Goal: Transaction & Acquisition: Purchase product/service

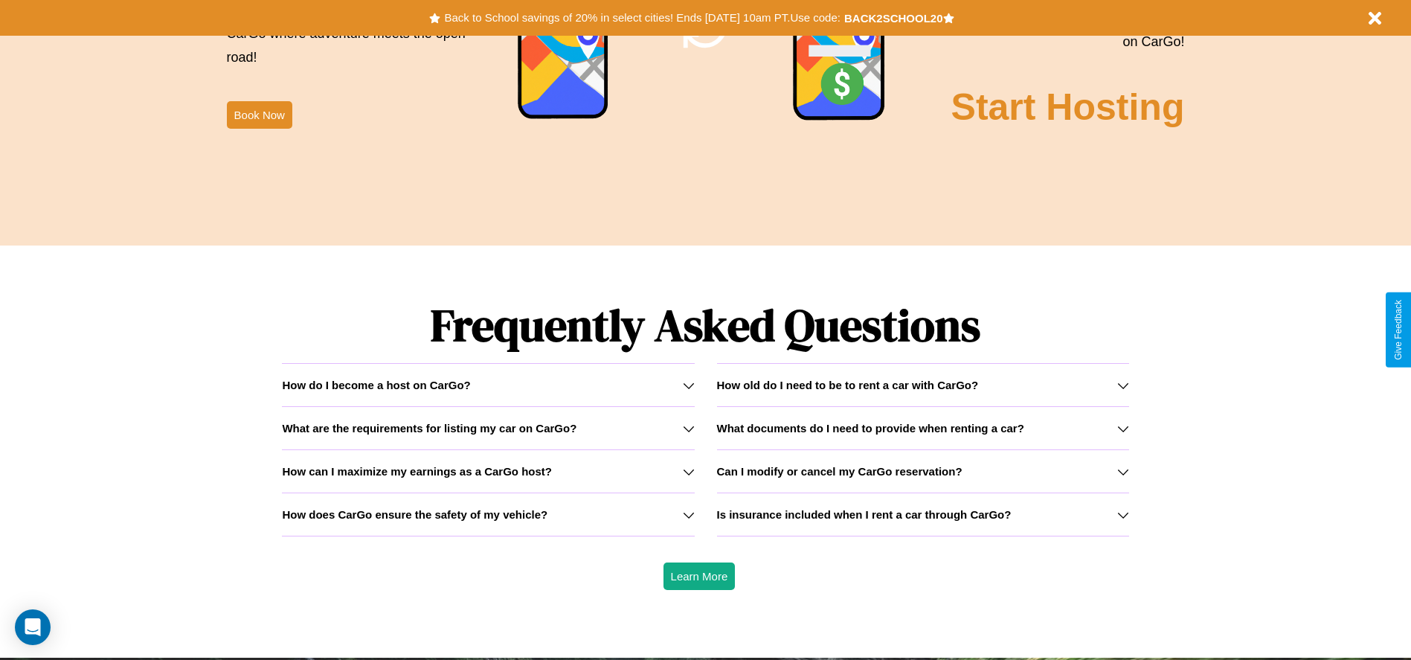
scroll to position [2133, 0]
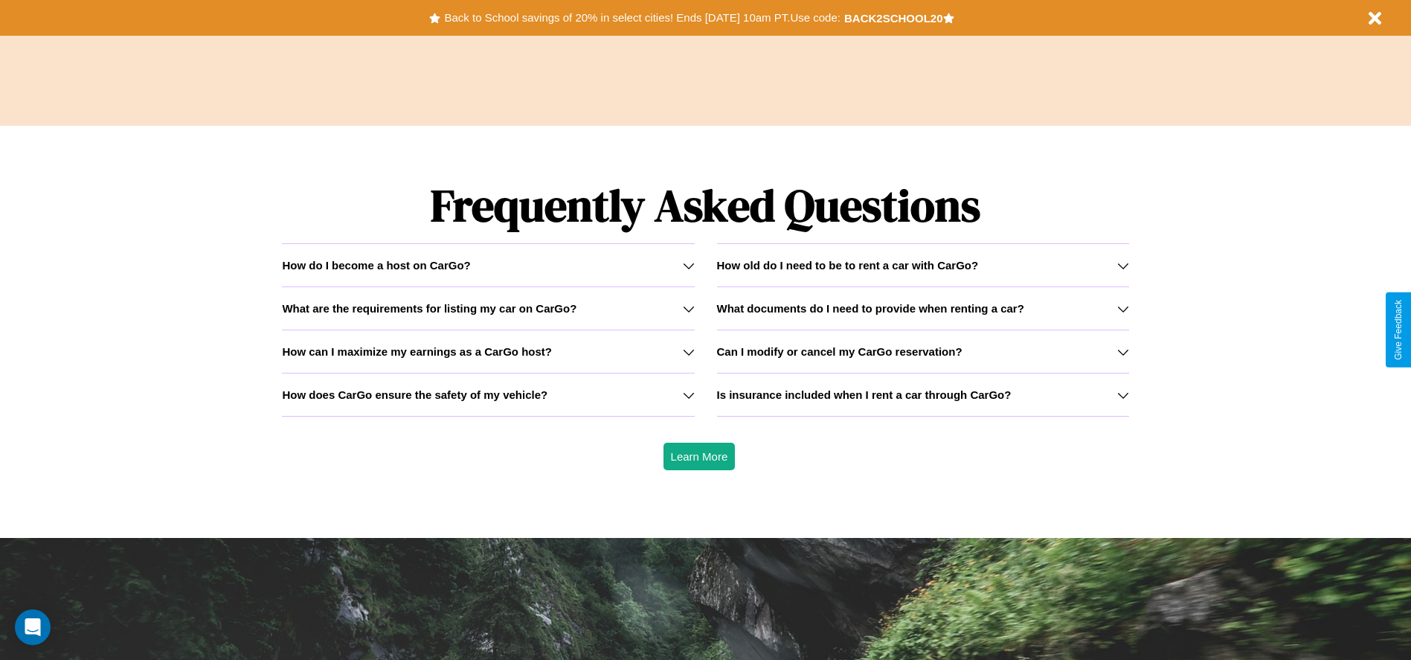
click at [488, 265] on div "How do I become a host on CarGo?" at bounding box center [488, 265] width 412 height 13
click at [642, 18] on button "Back to School savings of 20% in select cities! Ends 9/1 at 10am PT. Use code:" at bounding box center [641, 17] width 403 height 21
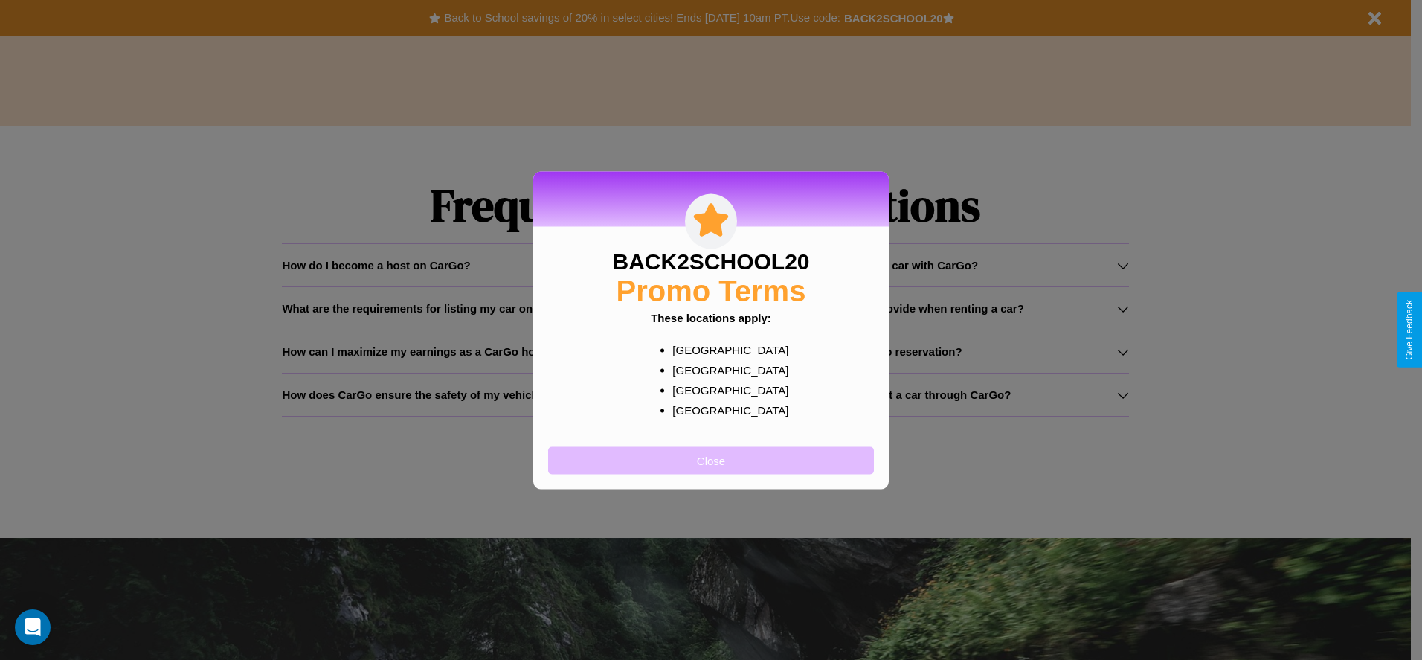
click at [711, 460] on button "Close" at bounding box center [711, 460] width 326 height 28
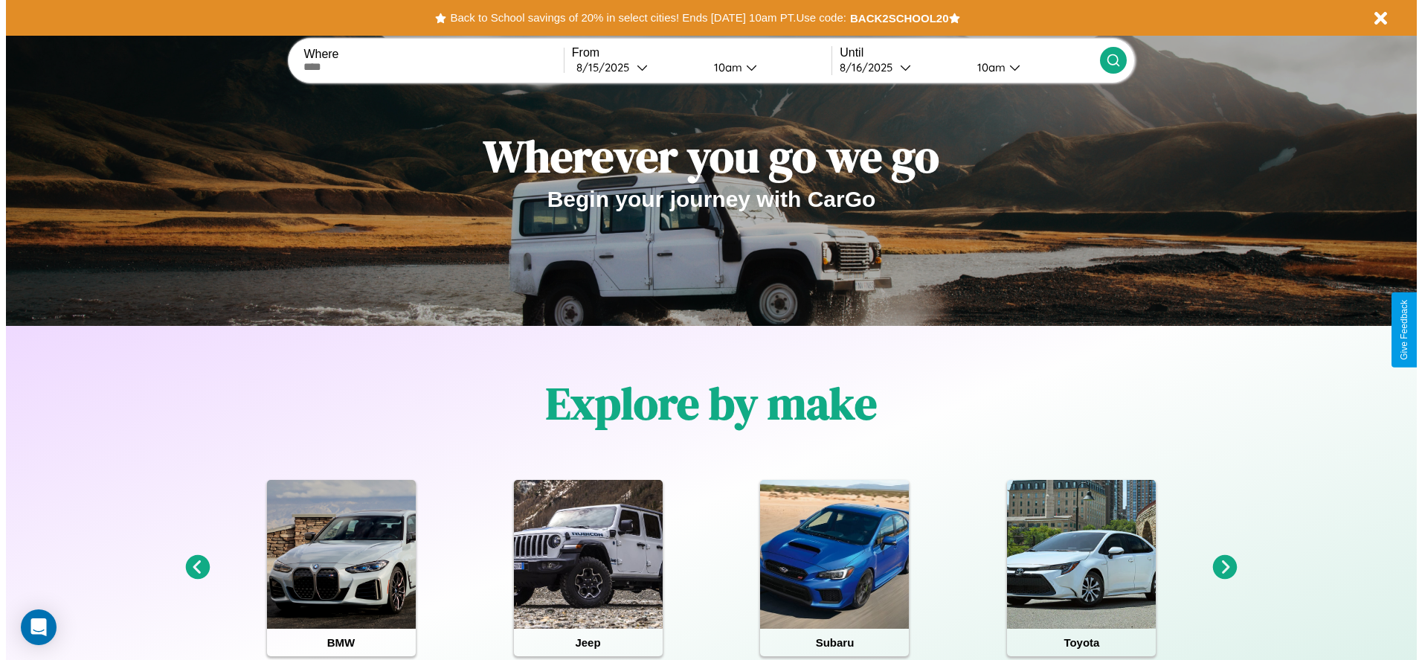
scroll to position [0, 0]
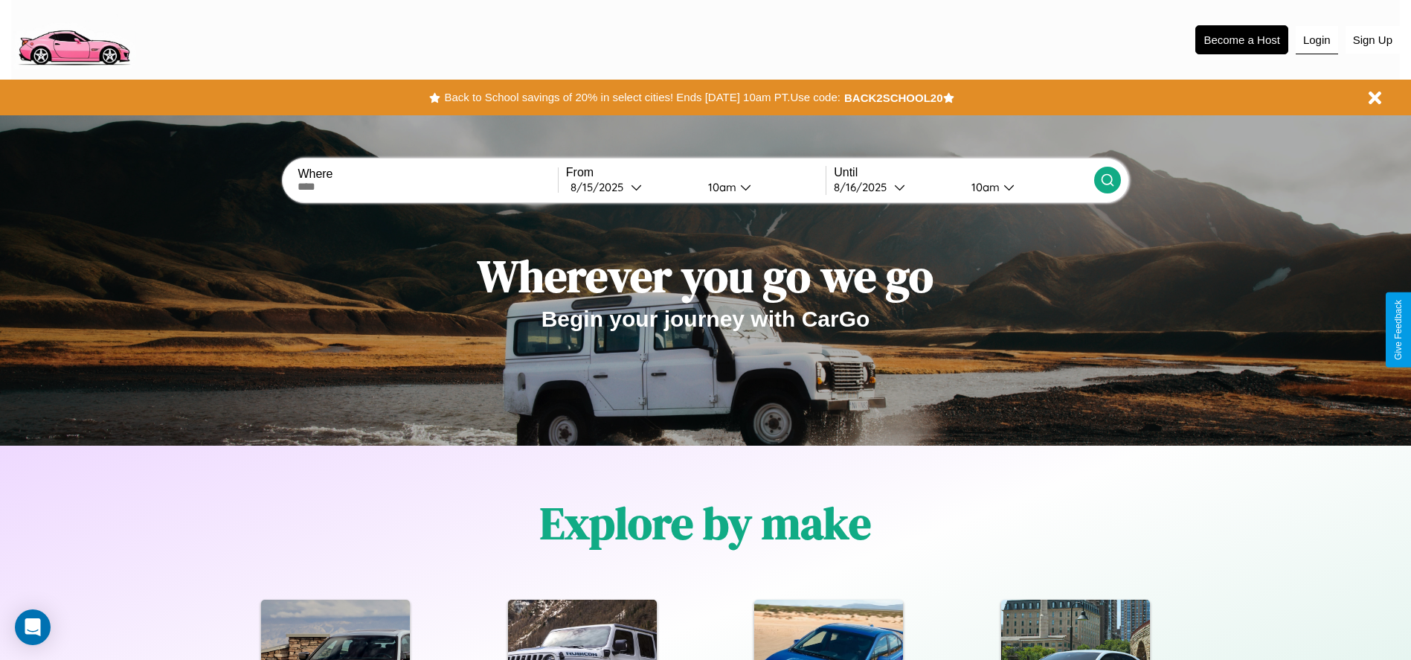
click at [1316, 39] on button "Login" at bounding box center [1316, 40] width 42 height 28
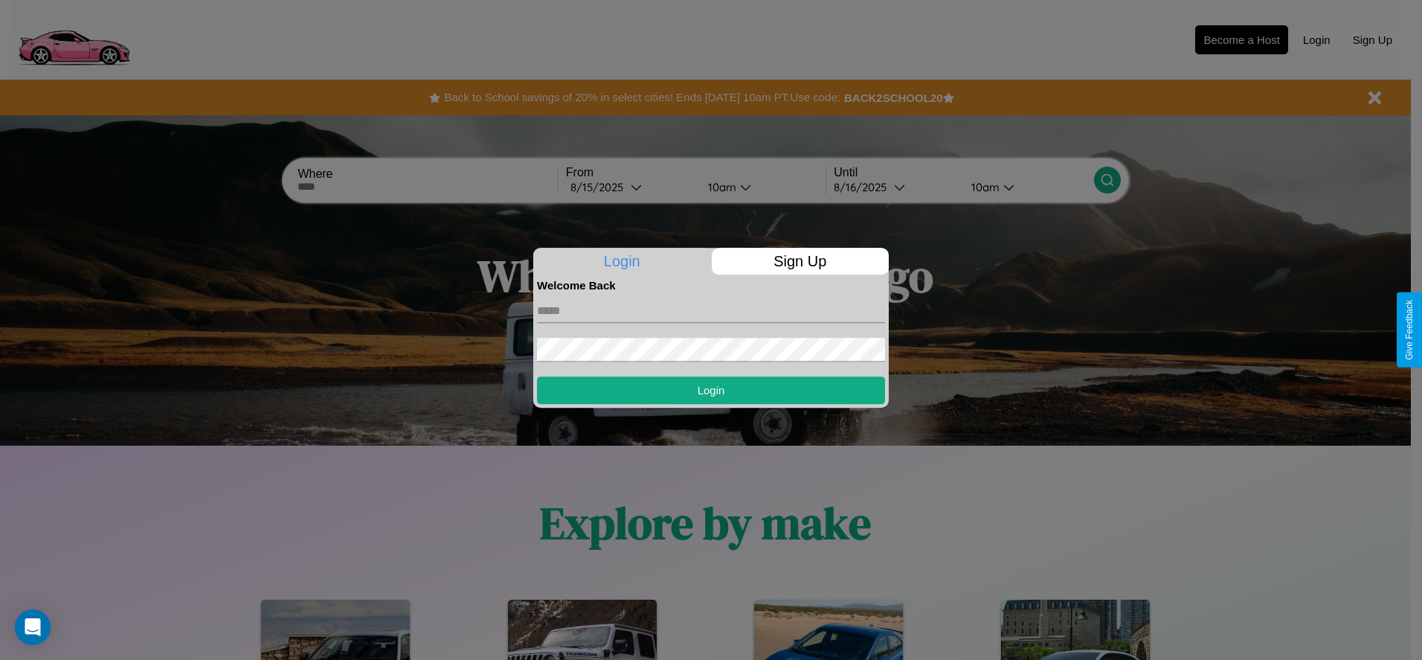
click at [711, 310] on input "text" at bounding box center [711, 311] width 348 height 24
type input "**********"
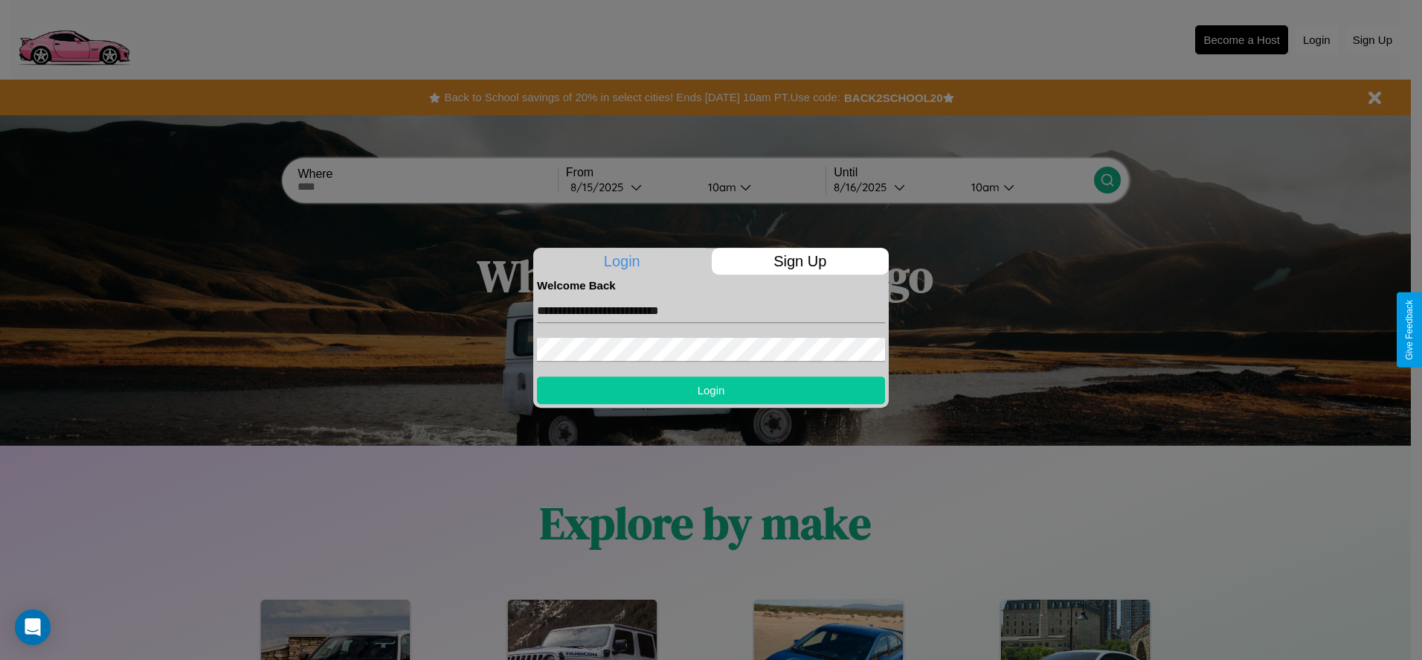
click at [711, 390] on button "Login" at bounding box center [711, 390] width 348 height 28
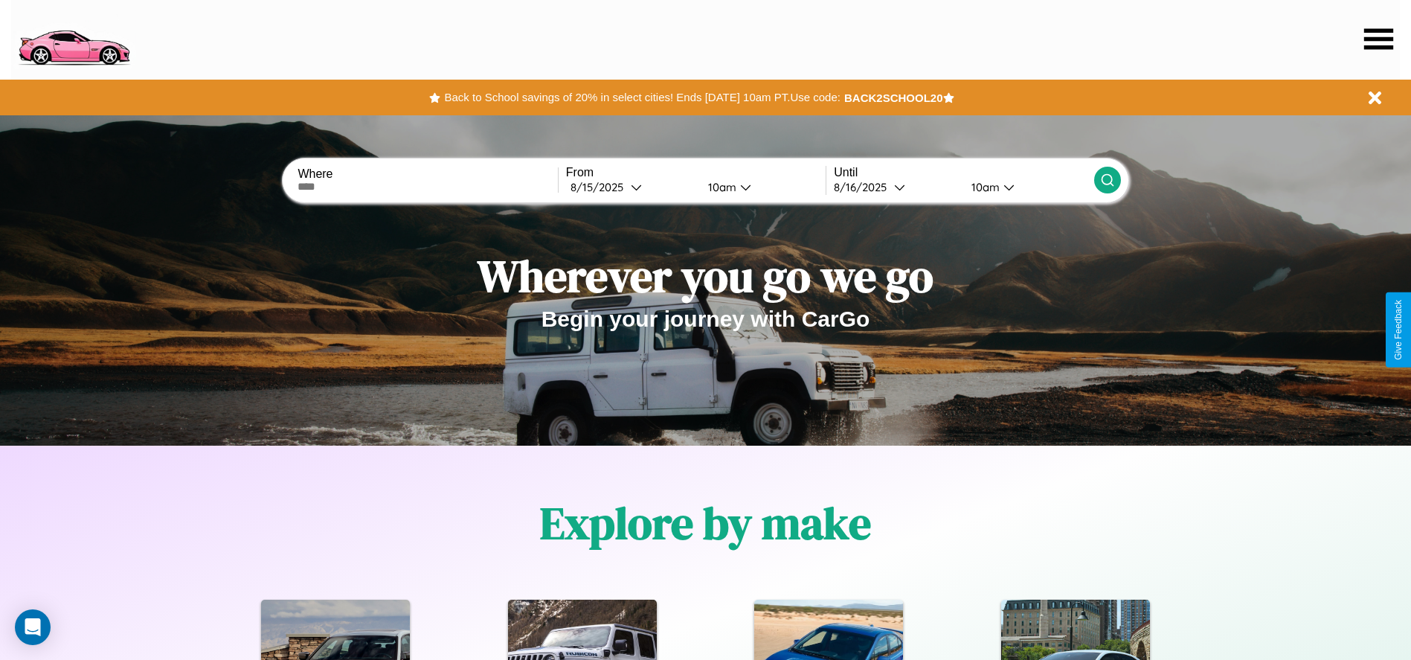
click at [428, 187] on input "text" at bounding box center [427, 187] width 260 height 12
type input "********"
click at [631, 187] on div "8 / 15 / 2025" at bounding box center [600, 187] width 60 height 14
select select "*"
select select "****"
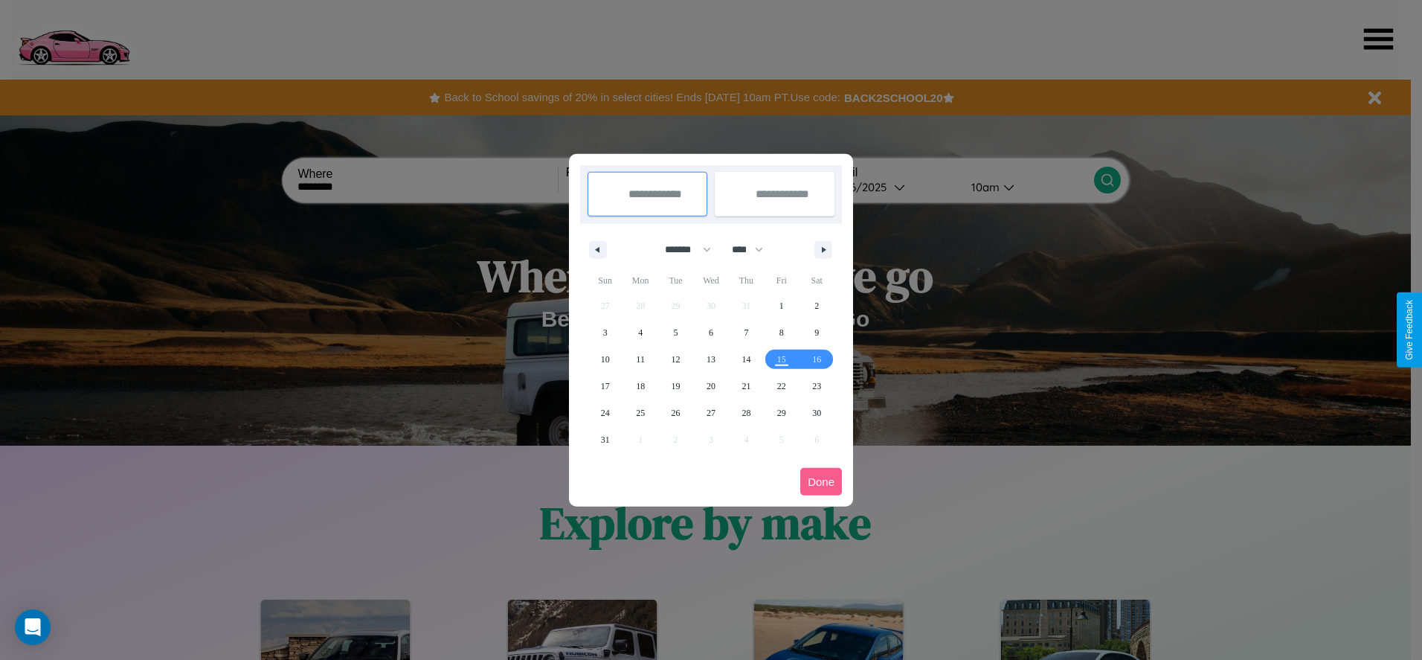
click at [681, 249] on select "******* ******** ***** ***** *** **** **** ****** ********* ******* ******** **…" at bounding box center [685, 249] width 63 height 25
select select "*"
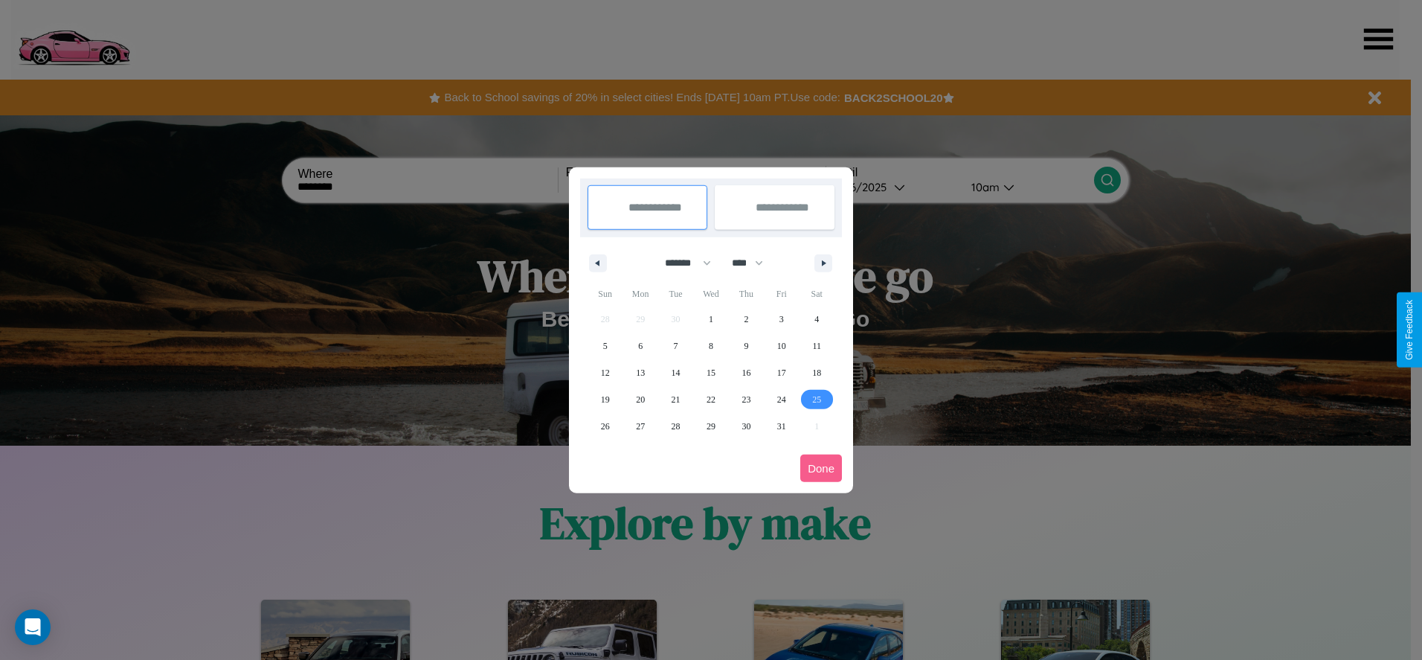
click at [816, 399] on span "25" at bounding box center [816, 399] width 9 height 27
type input "**********"
click at [823, 262] on icon "button" at bounding box center [825, 263] width 7 height 6
select select "**"
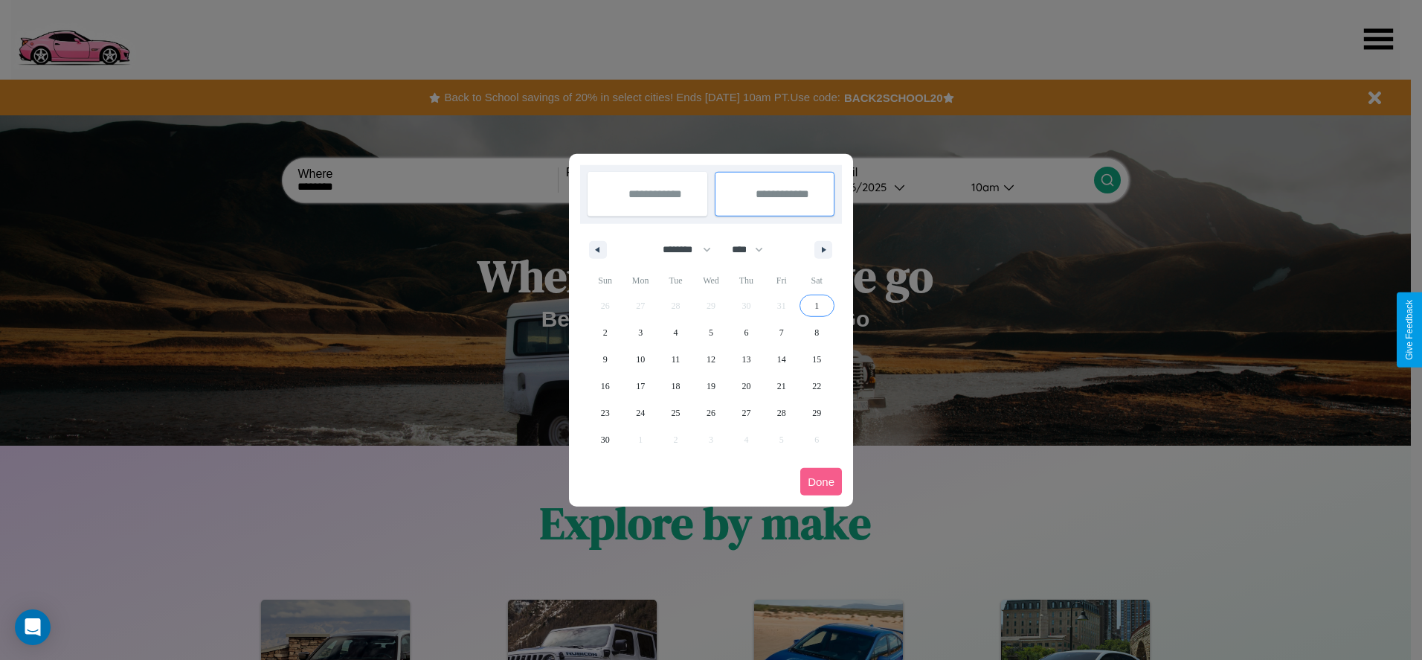
click at [816, 305] on span "1" at bounding box center [816, 305] width 4 height 27
type input "**********"
select select "*"
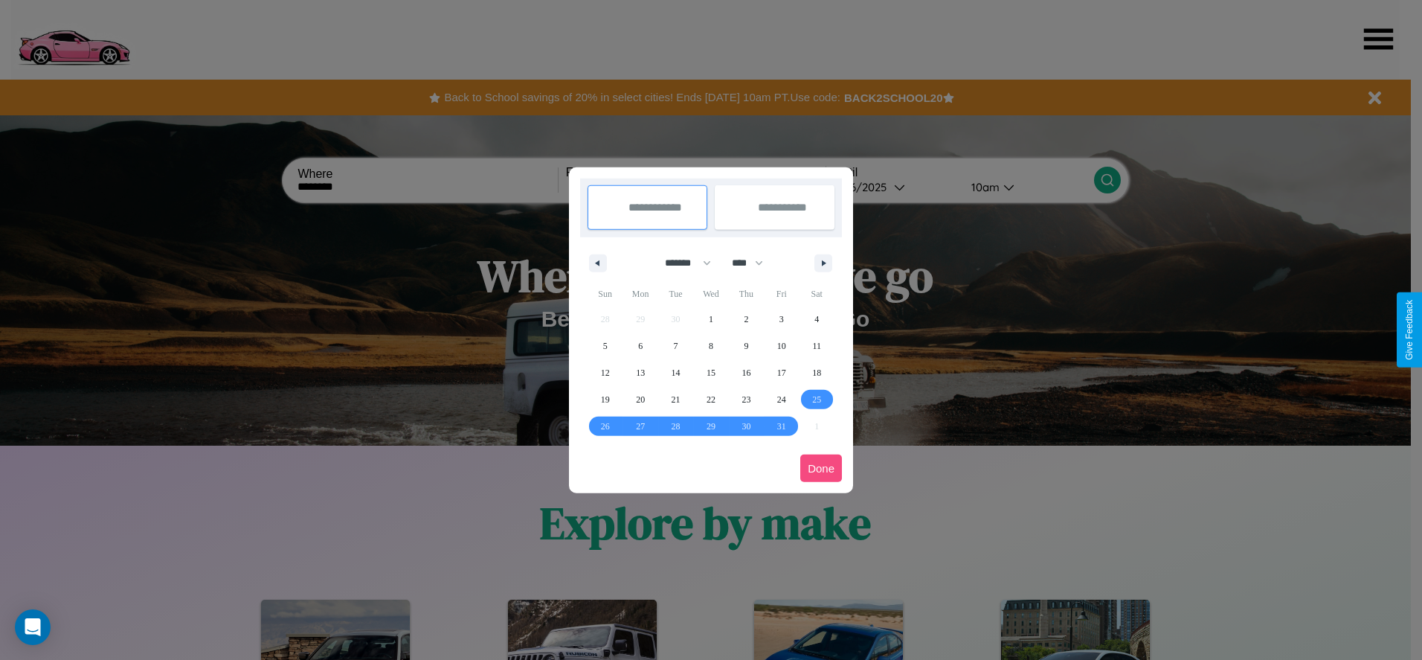
click at [821, 468] on button "Done" at bounding box center [821, 468] width 42 height 28
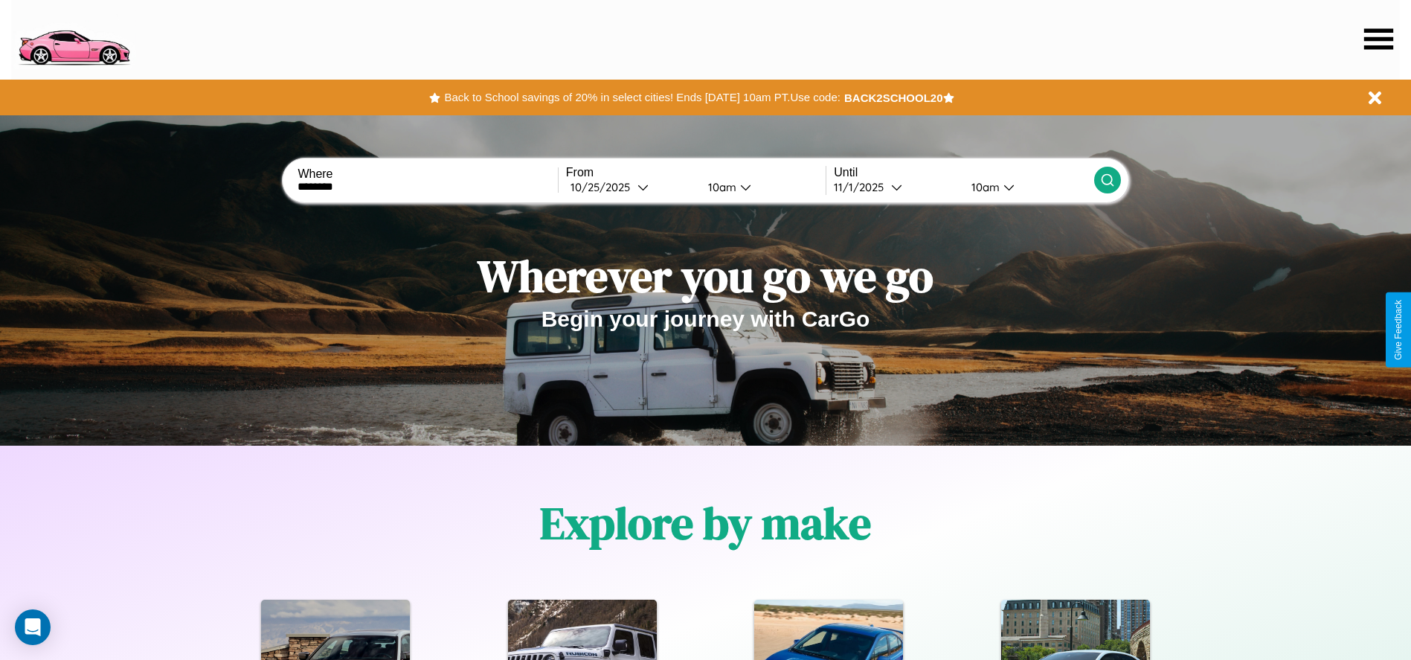
click at [719, 187] on div "10am" at bounding box center [719, 187] width 39 height 14
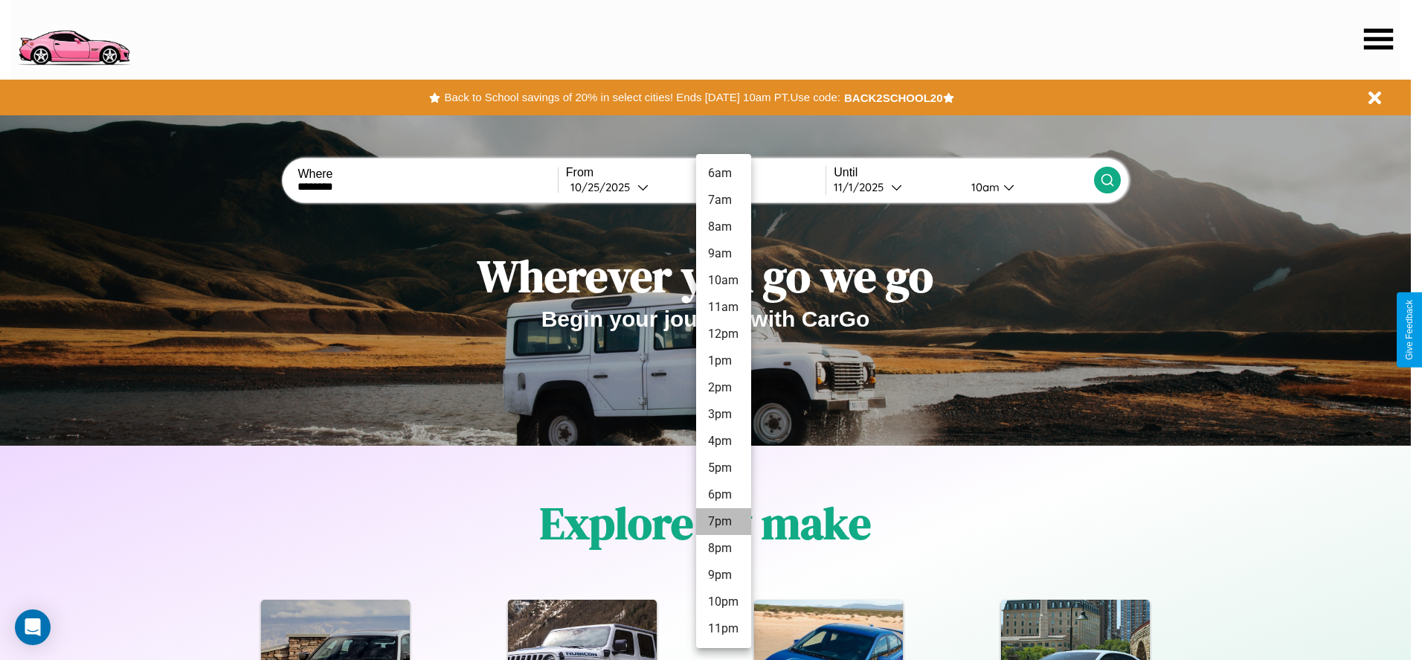
click at [723, 521] on li "7pm" at bounding box center [723, 521] width 55 height 27
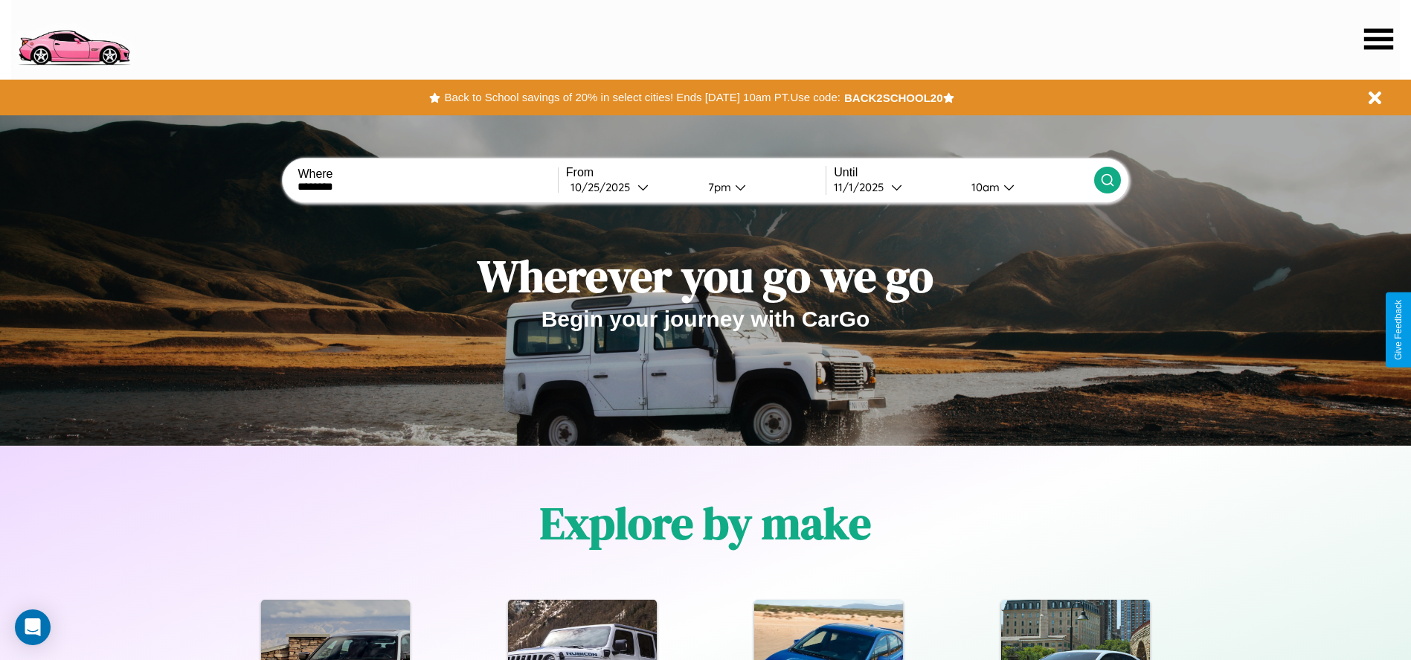
click at [983, 187] on div "10am" at bounding box center [983, 187] width 39 height 14
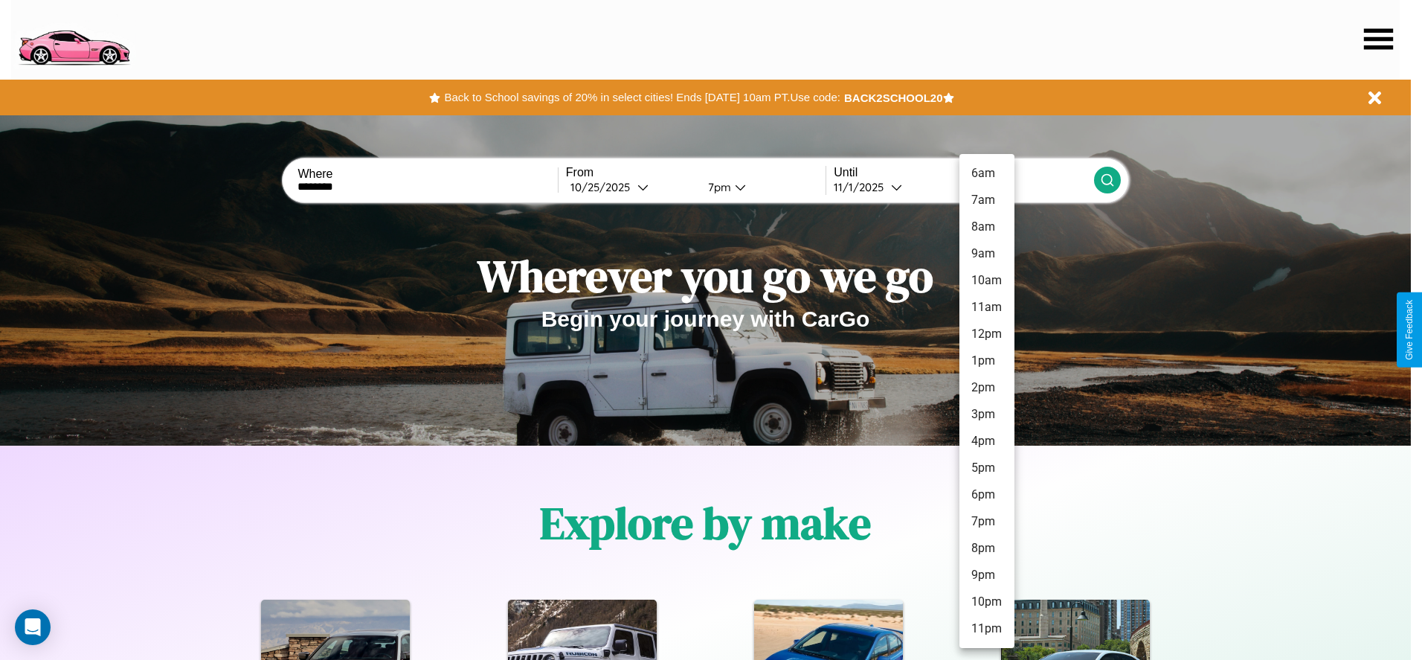
click at [986, 414] on li "3pm" at bounding box center [986, 414] width 55 height 27
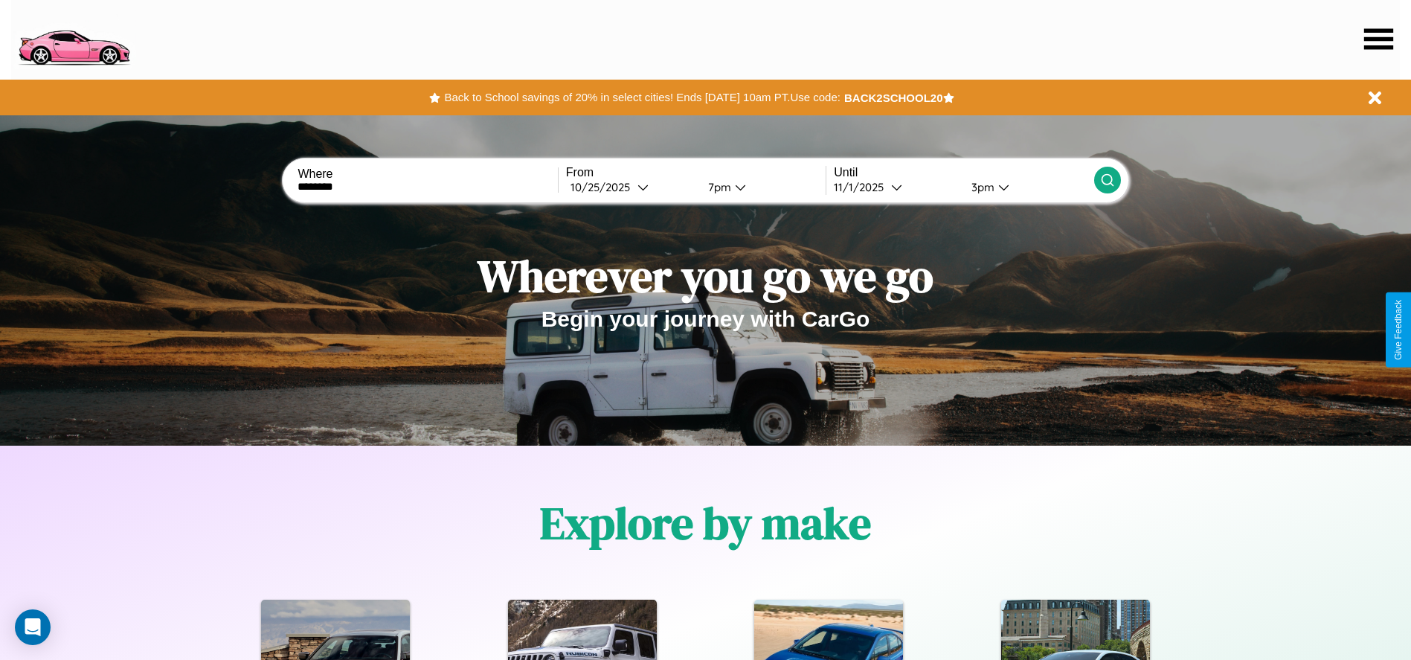
click at [1106, 180] on icon at bounding box center [1107, 180] width 15 height 15
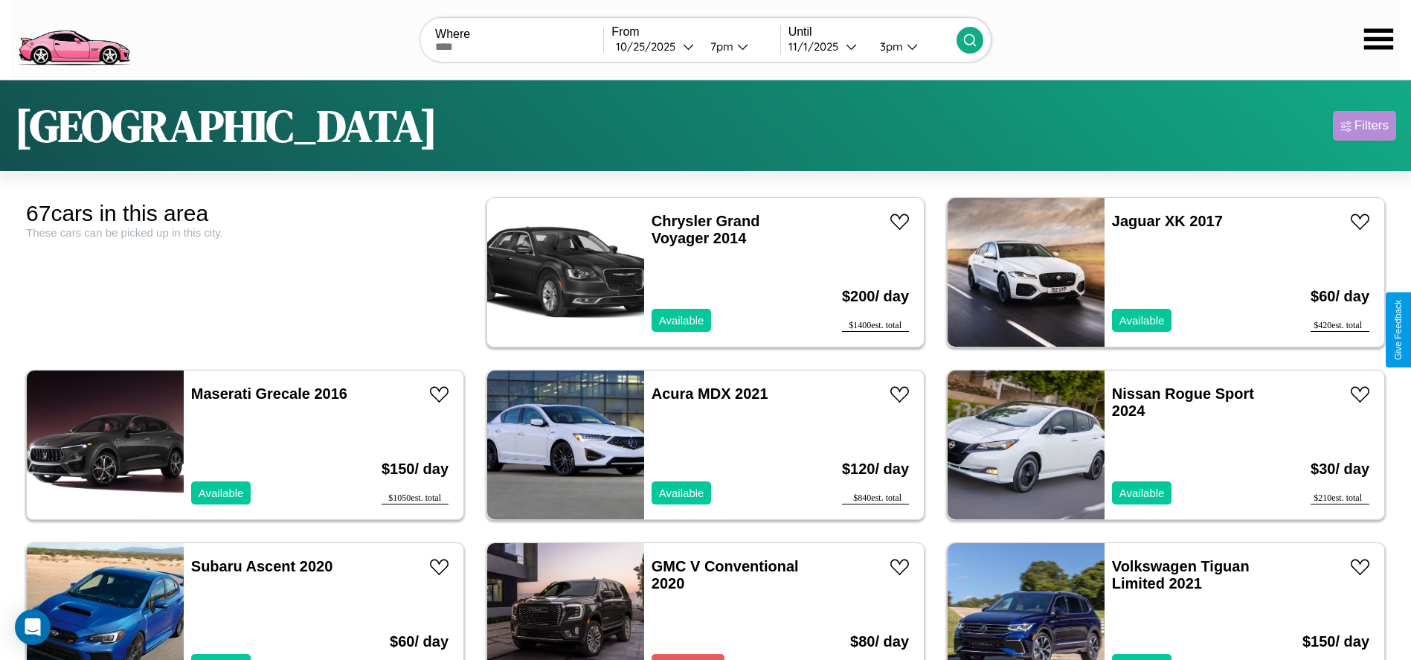
click at [1364, 126] on div "Filters" at bounding box center [1371, 125] width 34 height 15
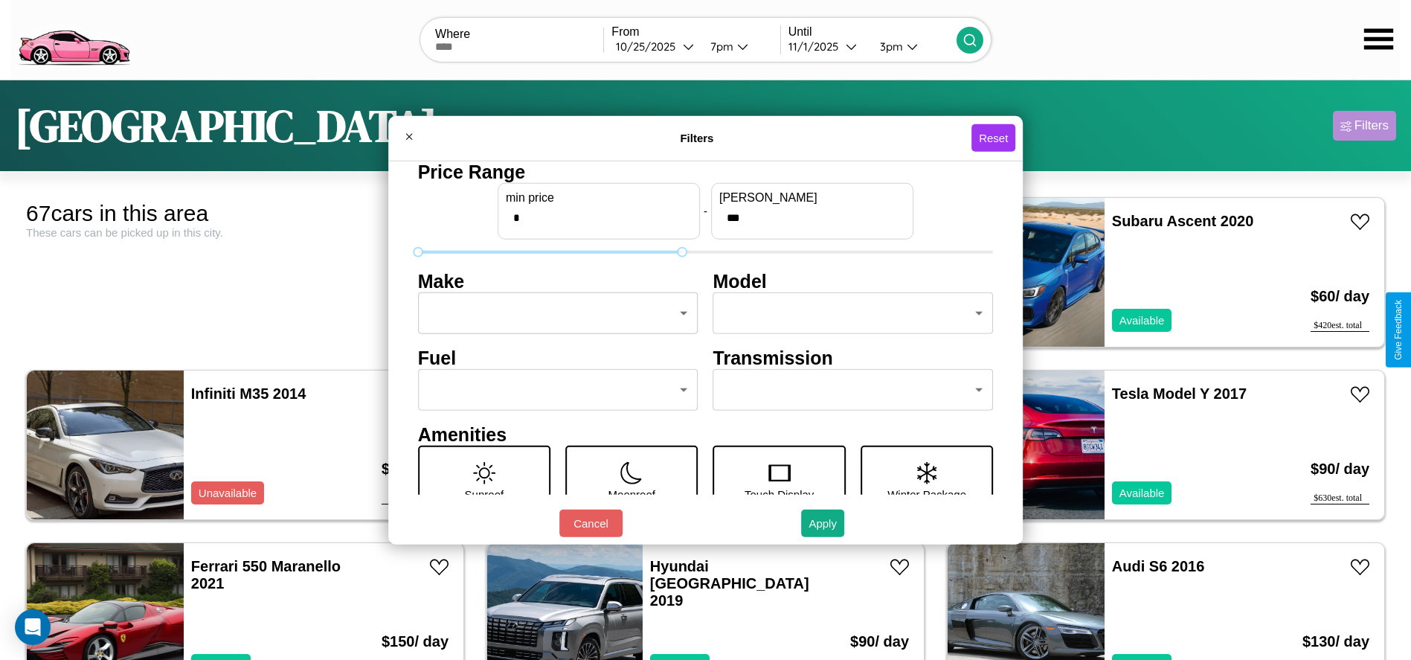
type input "***"
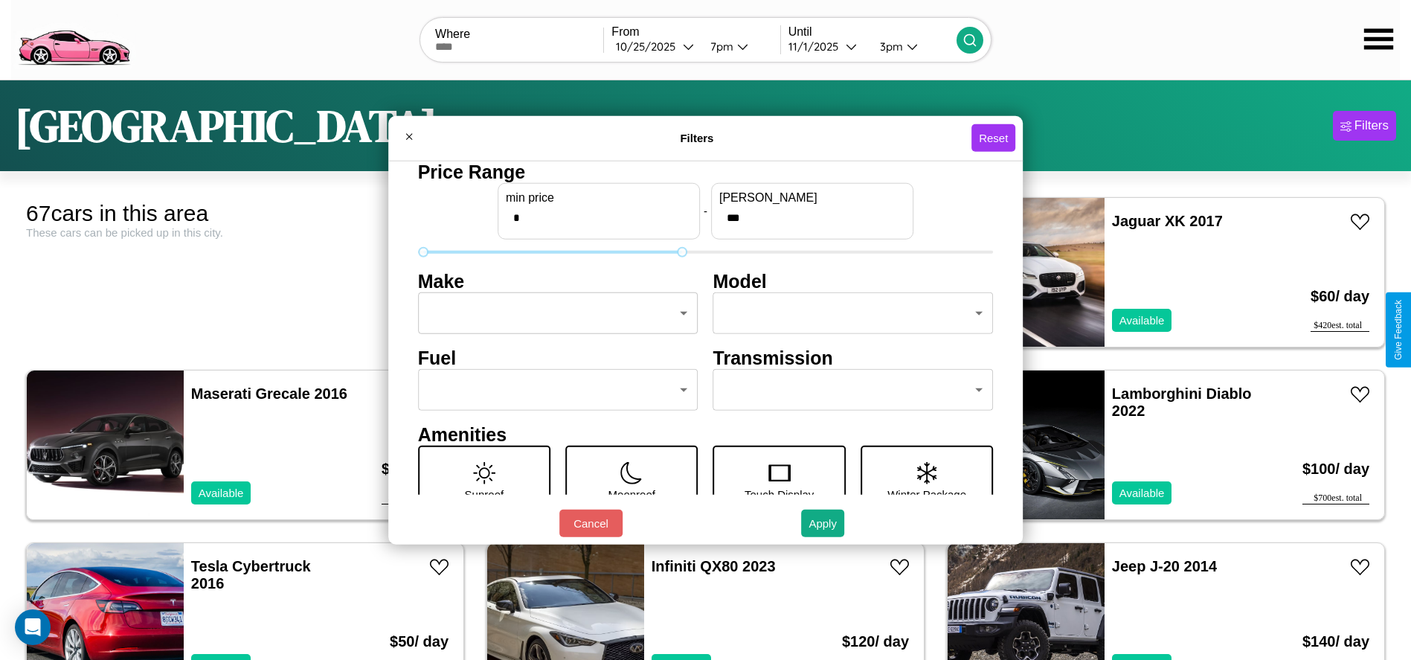
type input "*"
click at [553, 313] on body "CarGo Where From 10 / 25 / 2025 7pm Until 11 / 1 / 2025 3pm Brisbane Filters 67…" at bounding box center [705, 376] width 1411 height 752
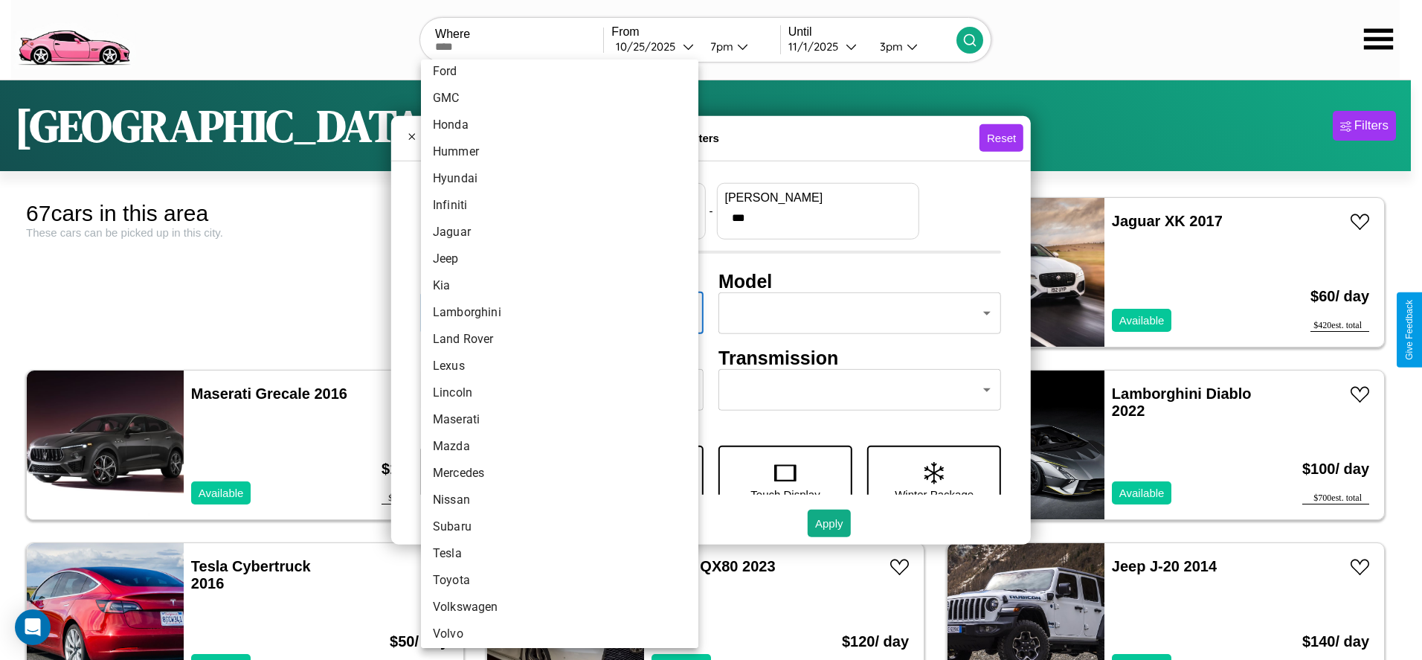
scroll to position [387, 0]
click at [554, 575] on li "Toyota" at bounding box center [559, 574] width 277 height 27
type input "******"
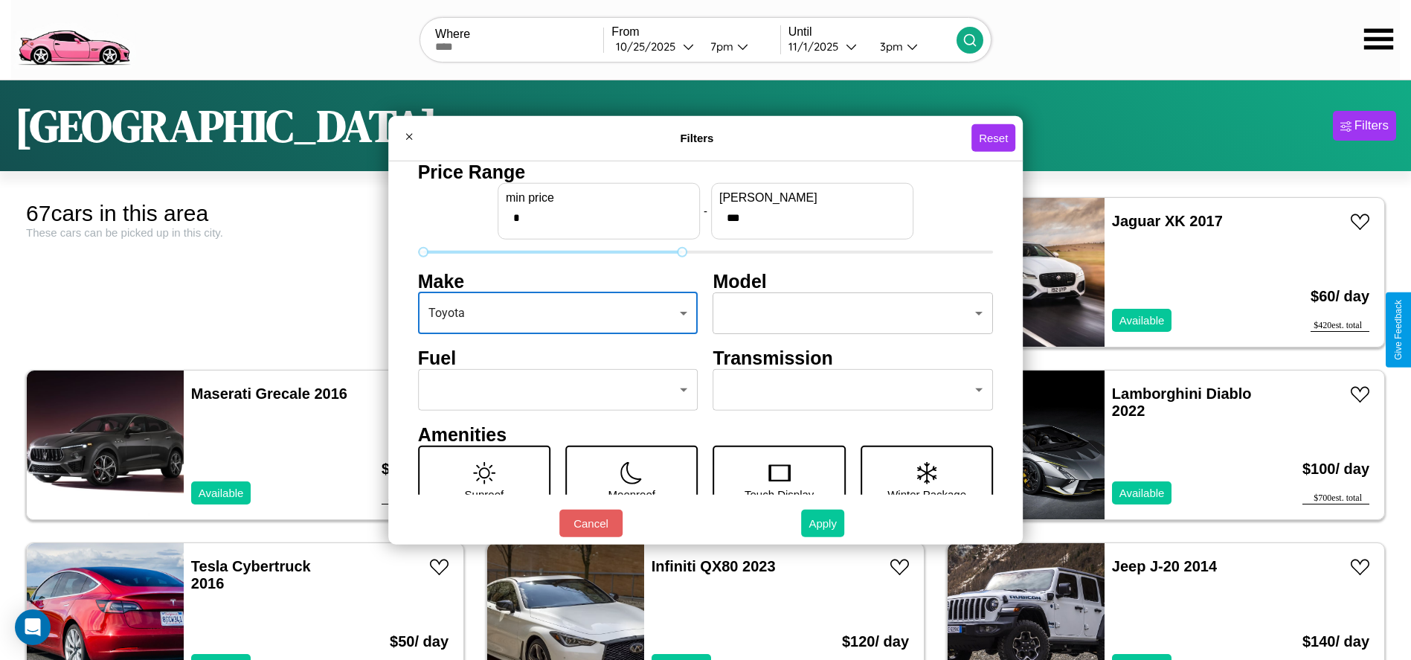
click at [823, 523] on button "Apply" at bounding box center [822, 523] width 43 height 28
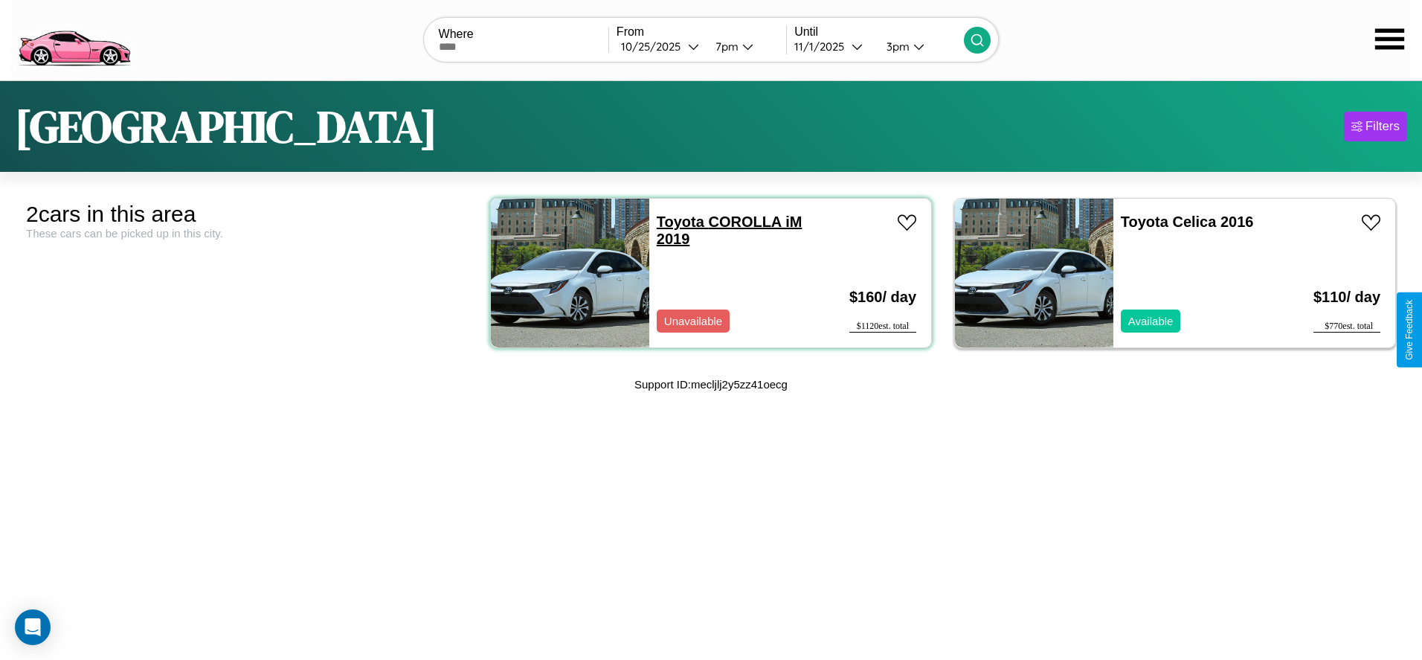
click at [674, 221] on link "Toyota COROLLA iM 2019" at bounding box center [730, 229] width 146 height 33
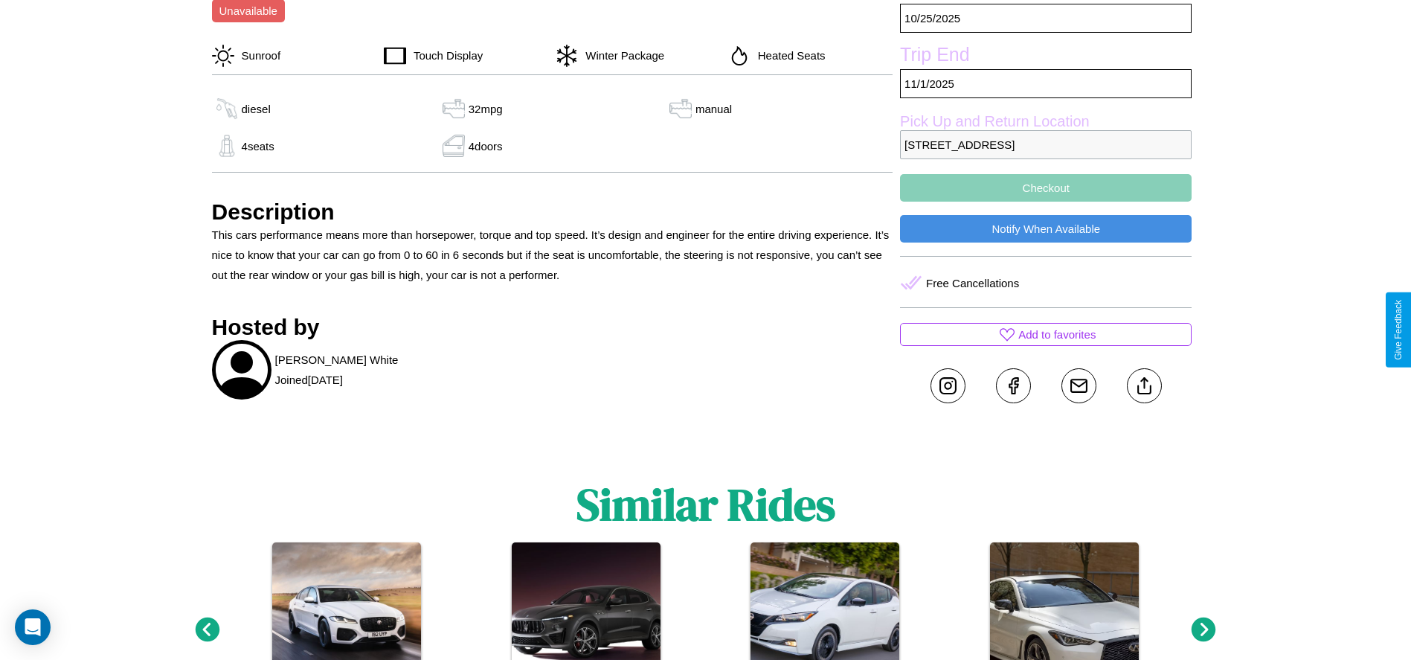
scroll to position [576, 0]
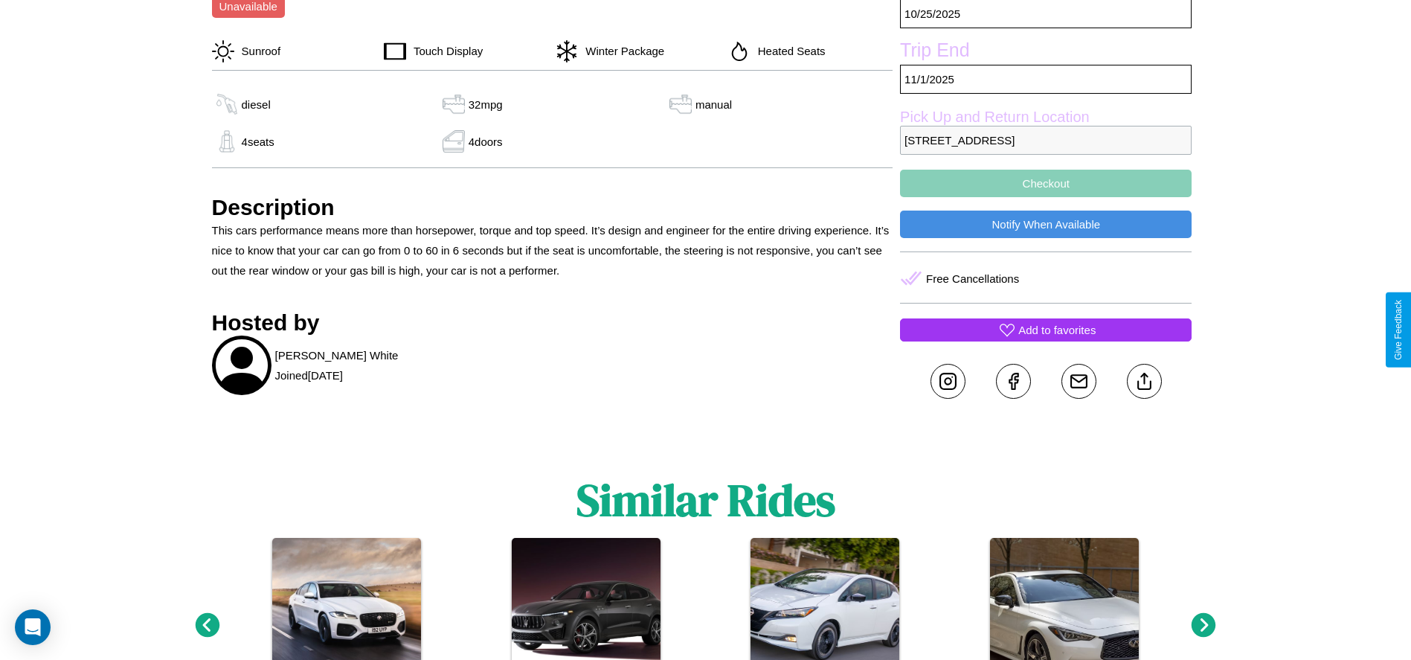
click at [1045, 329] on p "Add to favorites" at bounding box center [1056, 330] width 77 height 20
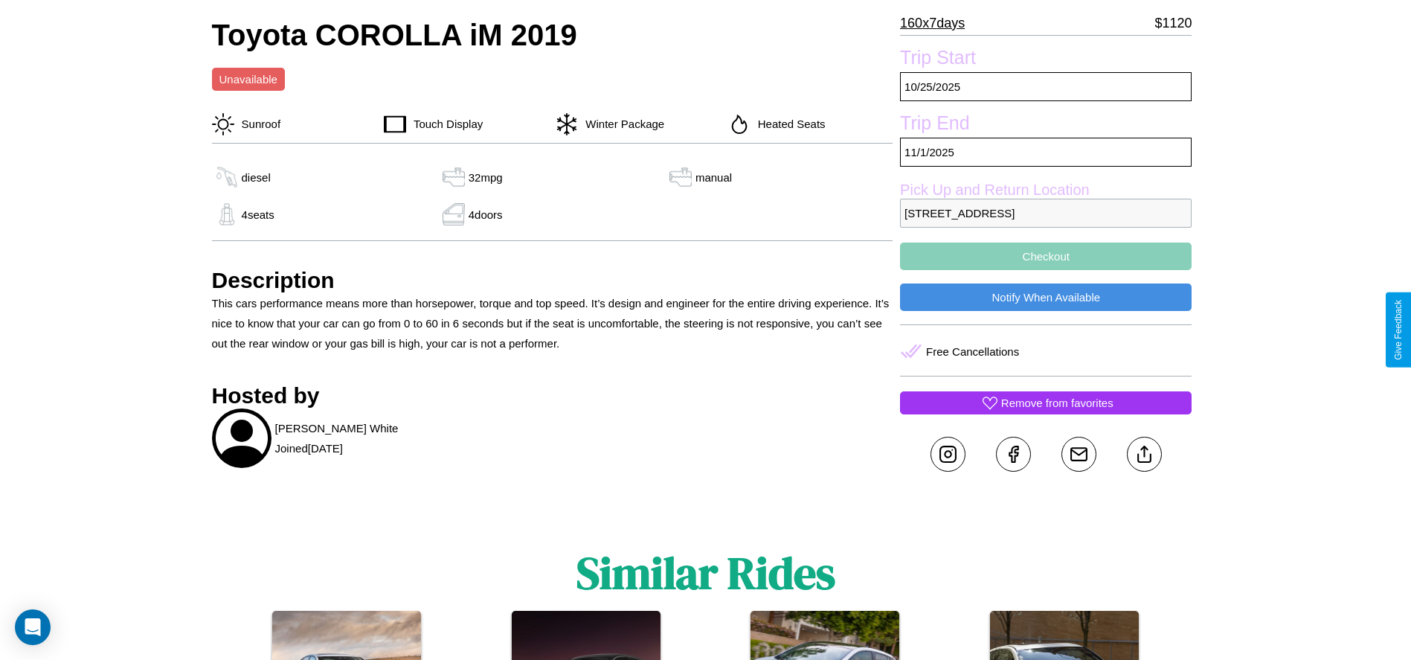
scroll to position [430, 0]
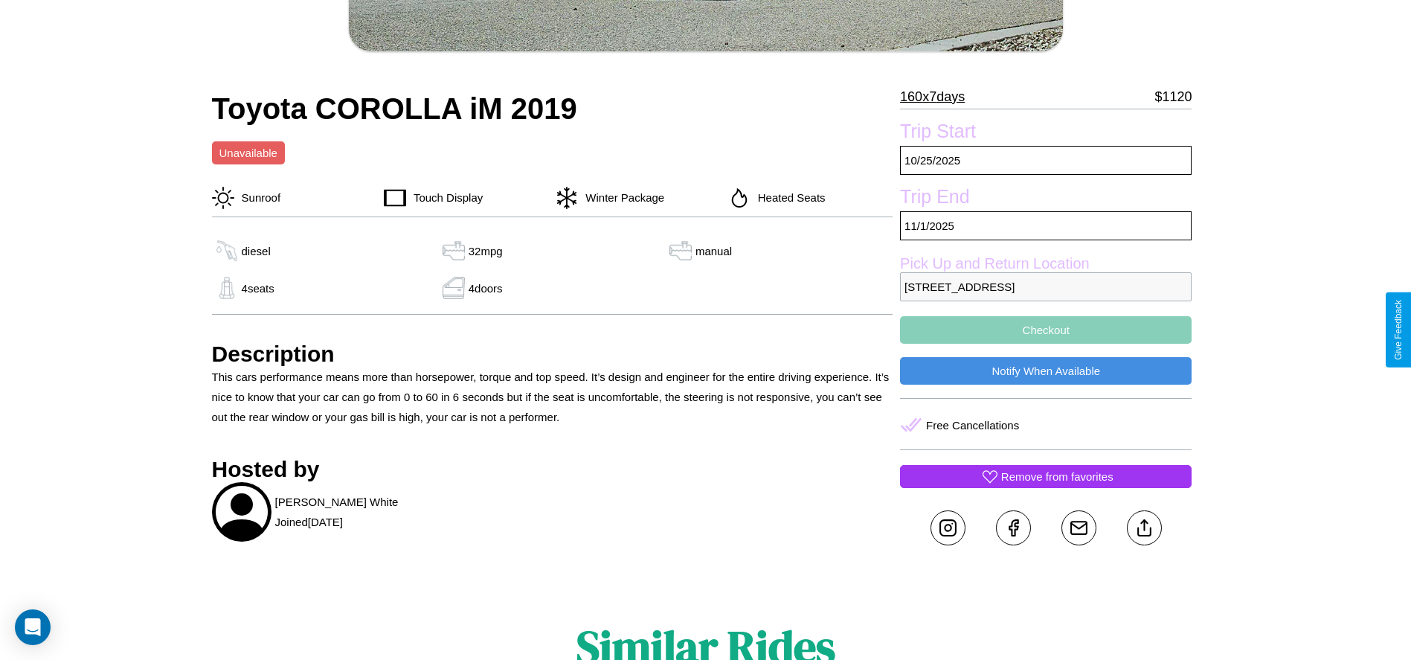
click at [1045, 329] on button "Checkout" at bounding box center [1045, 330] width 291 height 28
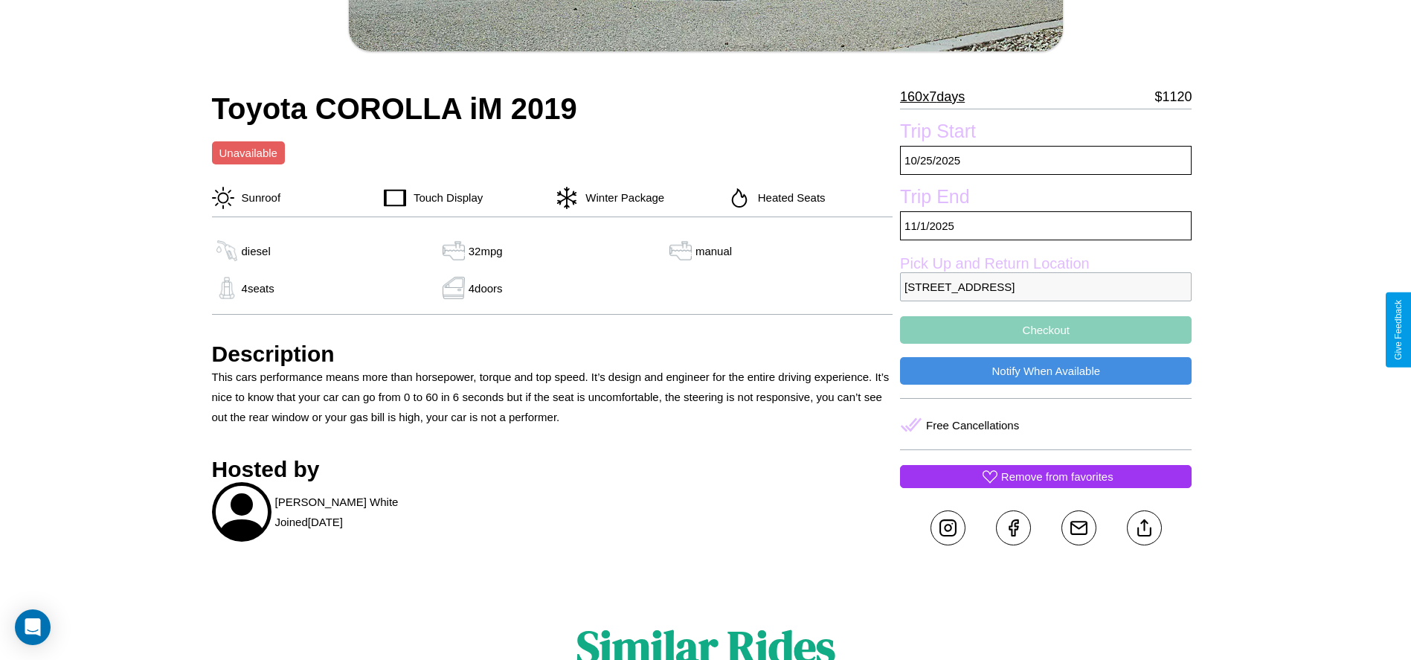
click at [1045, 329] on button "Checkout" at bounding box center [1045, 330] width 291 height 28
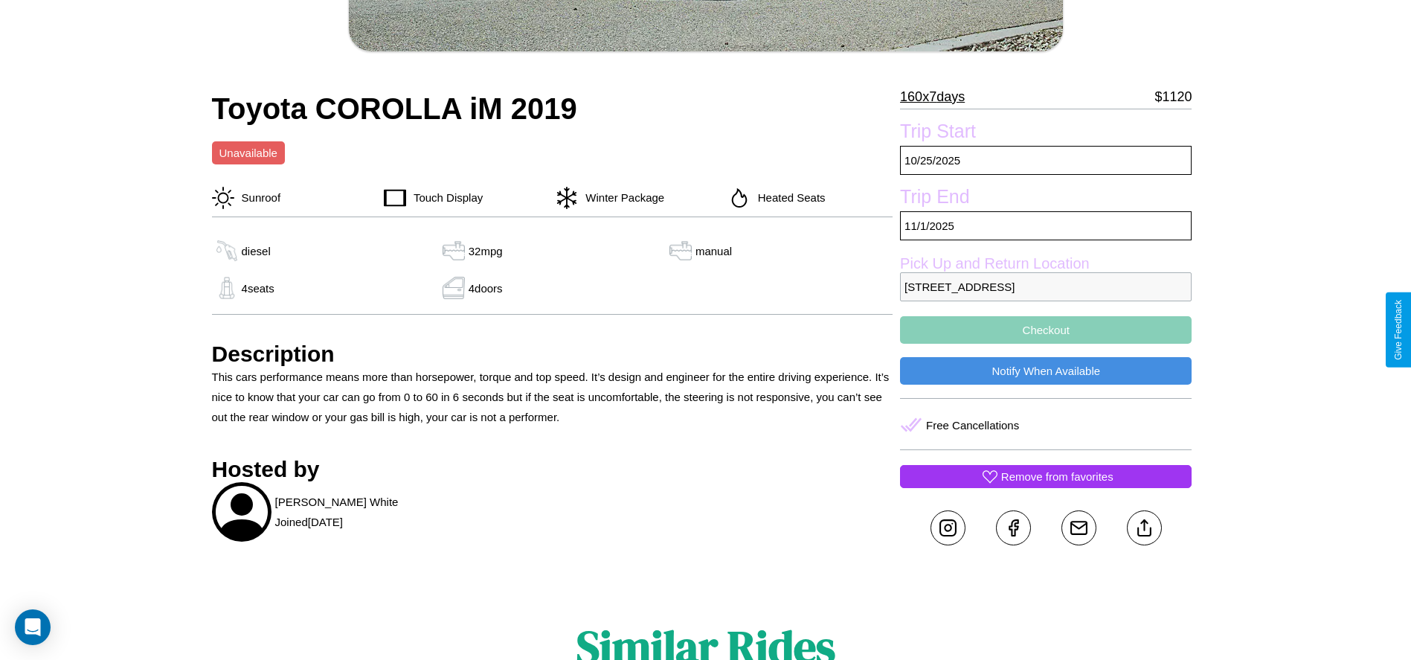
click at [1045, 329] on button "Checkout" at bounding box center [1045, 330] width 291 height 28
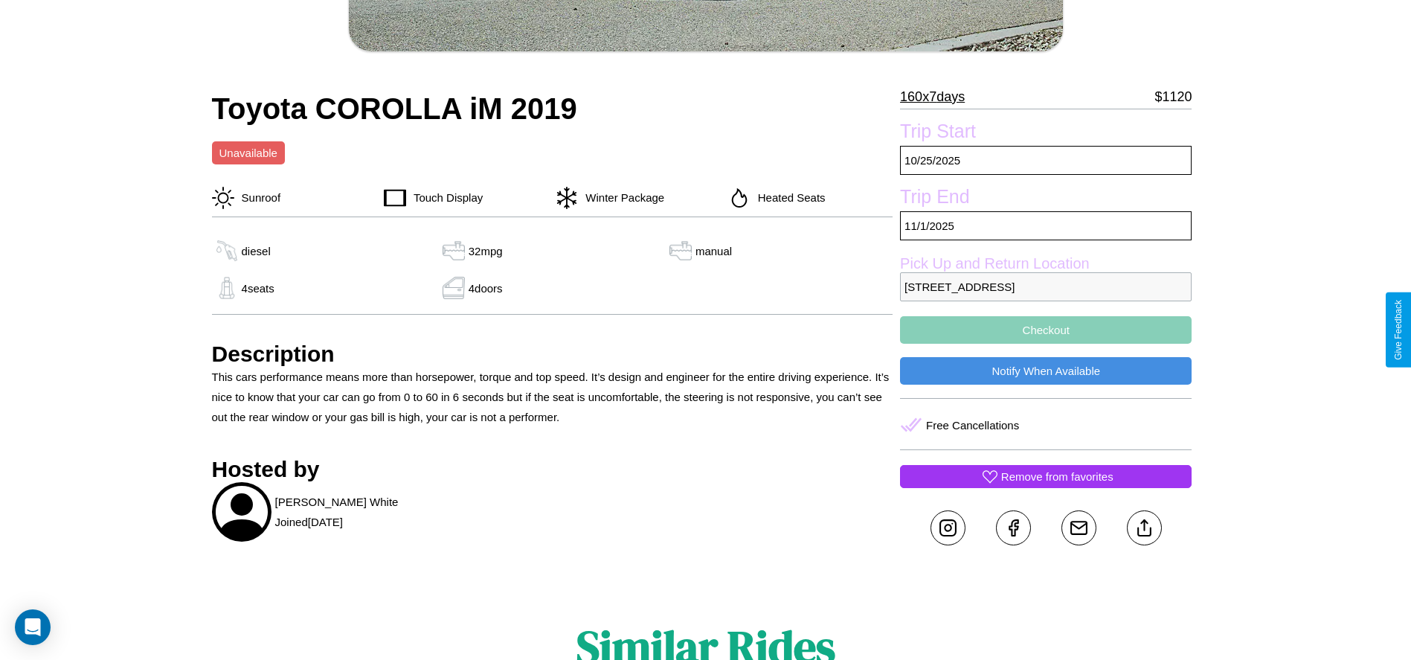
click at [1045, 329] on button "Checkout" at bounding box center [1045, 330] width 291 height 28
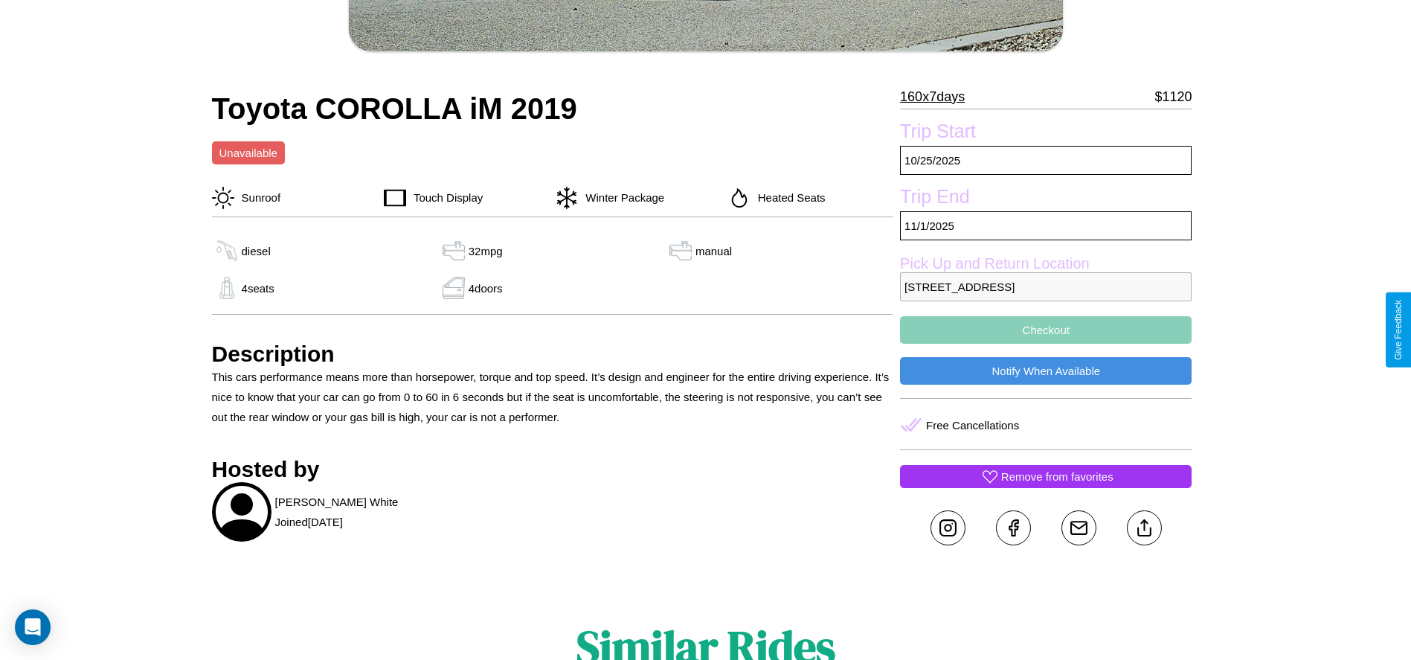
click at [1045, 329] on button "Checkout" at bounding box center [1045, 330] width 291 height 28
